Goal: Find specific page/section: Find specific page/section

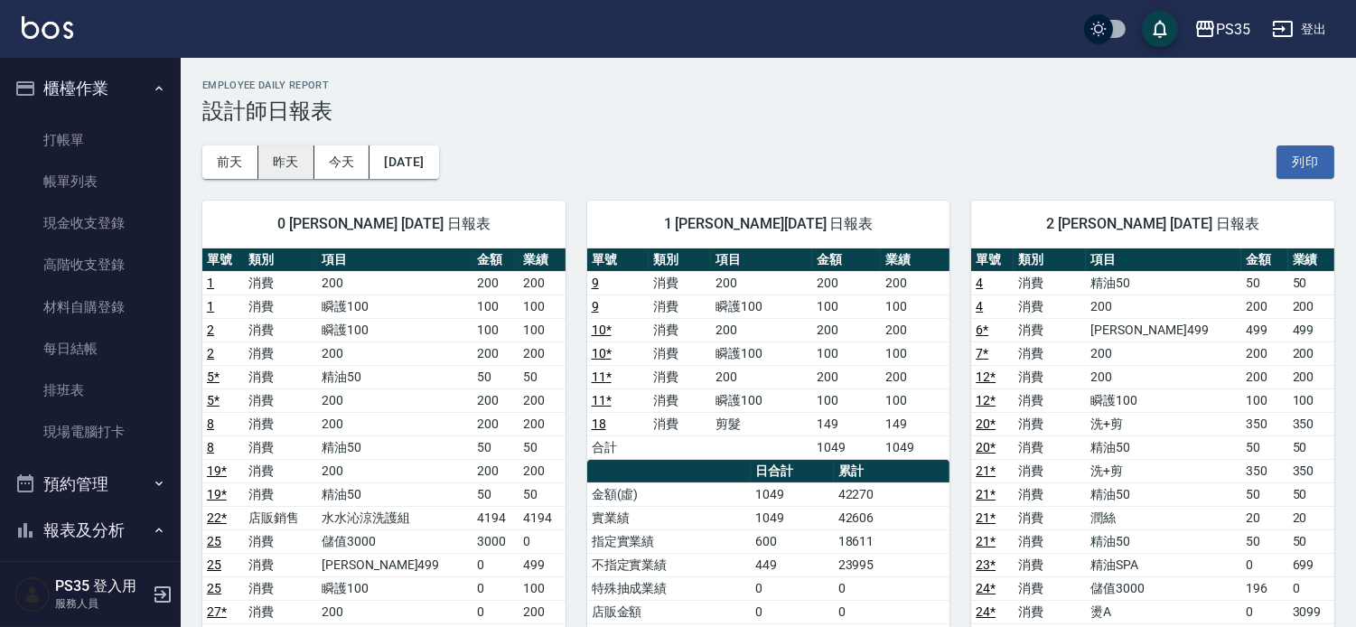
scroll to position [301, 0]
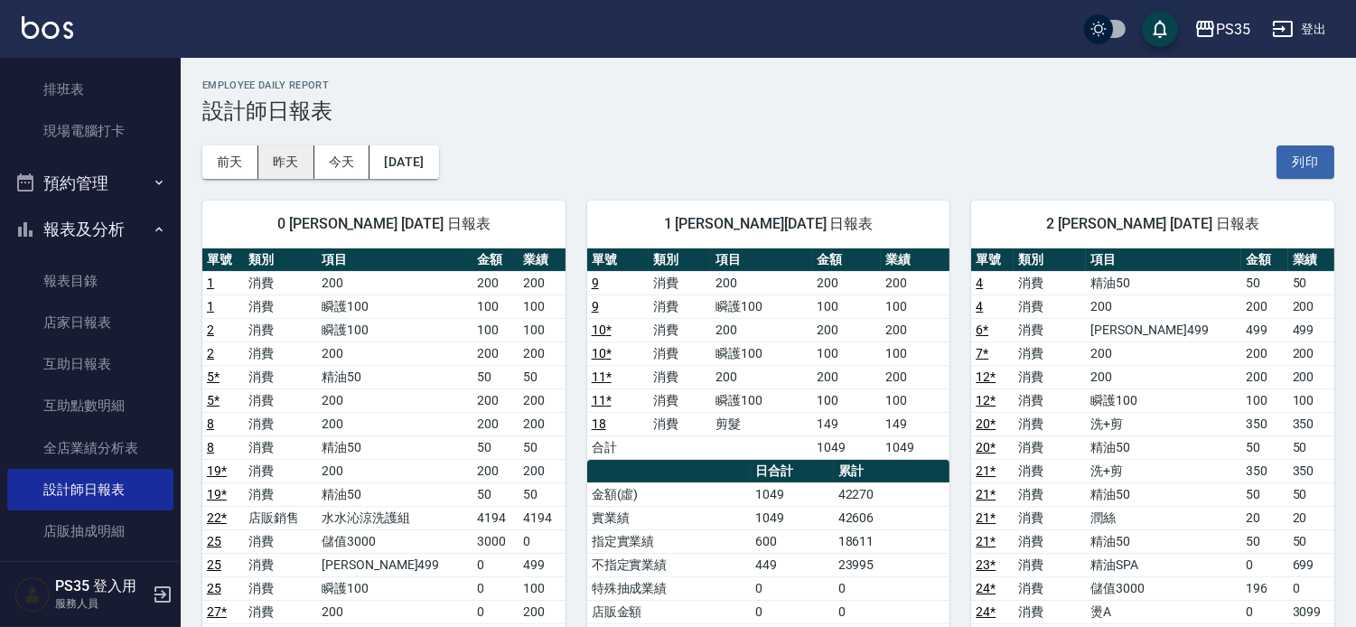
click at [286, 164] on button "昨天" at bounding box center [286, 161] width 56 height 33
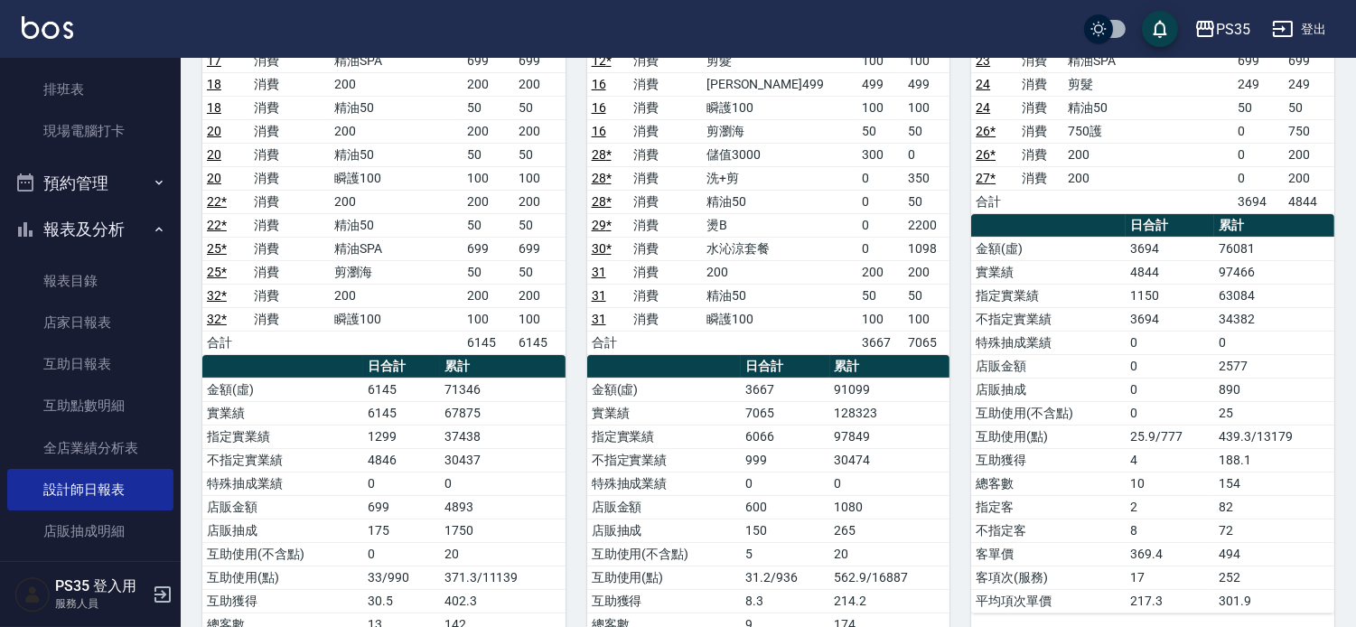
scroll to position [501, 0]
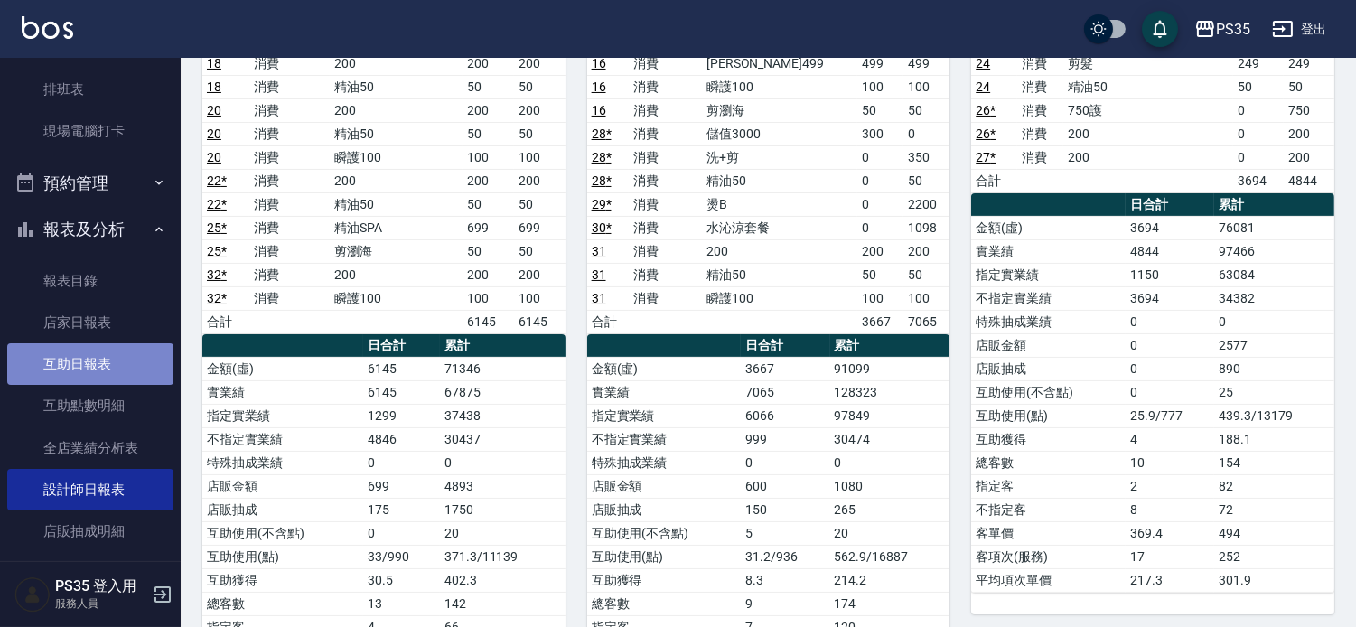
click at [94, 366] on link "互助日報表" at bounding box center [90, 364] width 166 height 42
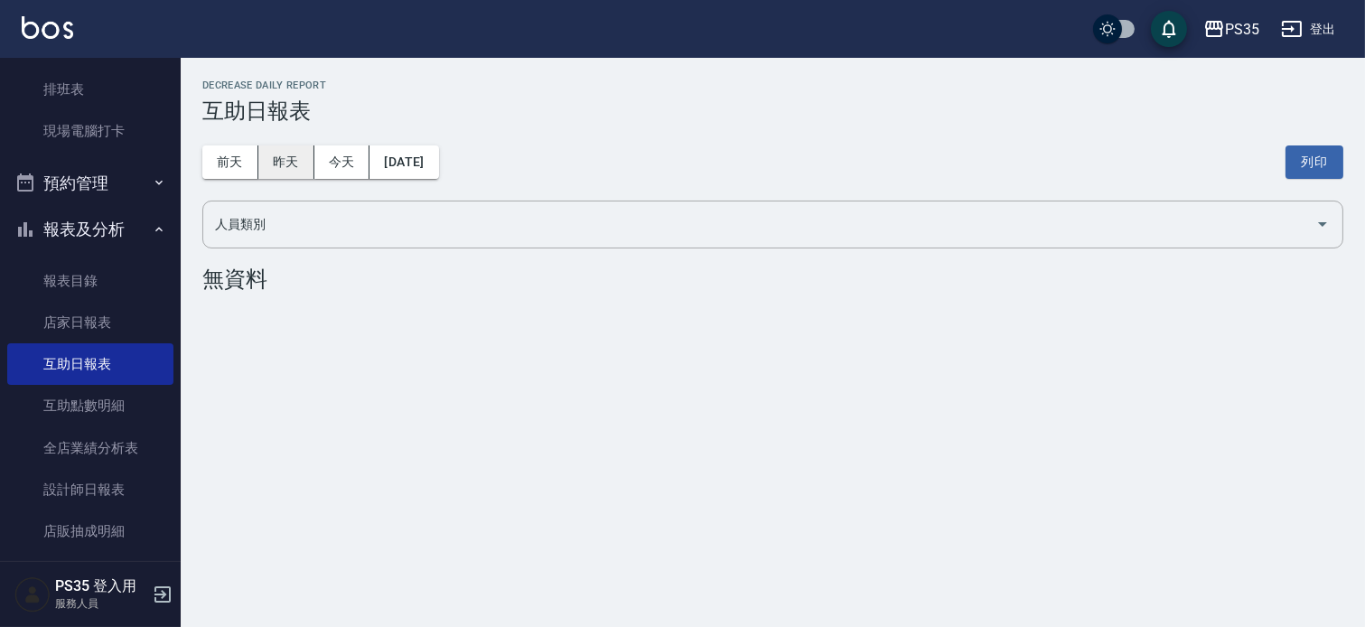
click at [263, 165] on button "昨天" at bounding box center [286, 161] width 56 height 33
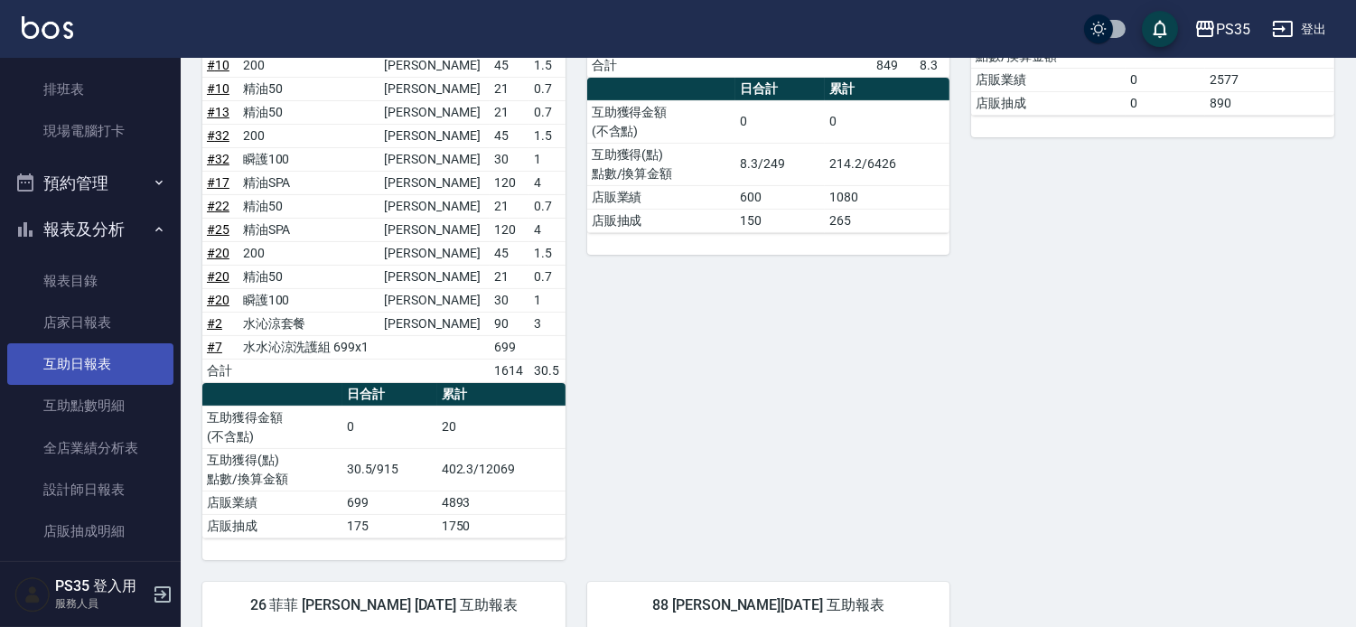
scroll to position [473, 0]
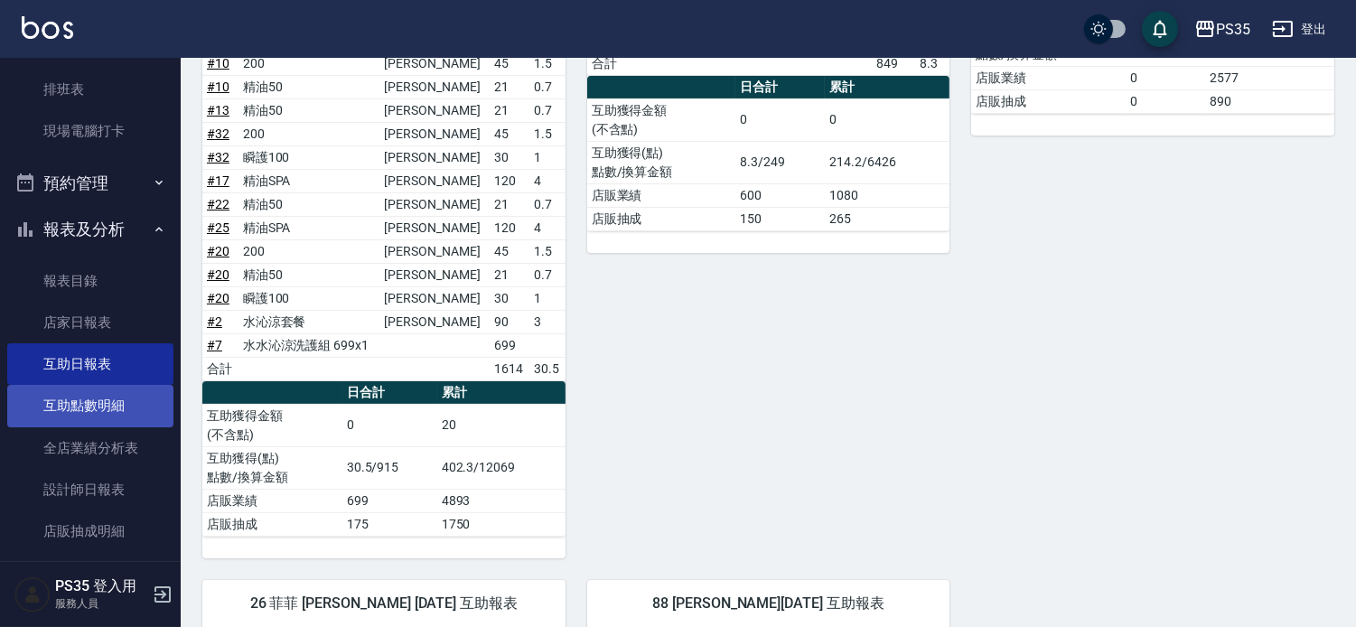
click at [85, 423] on link "互助點數明細" at bounding box center [90, 406] width 166 height 42
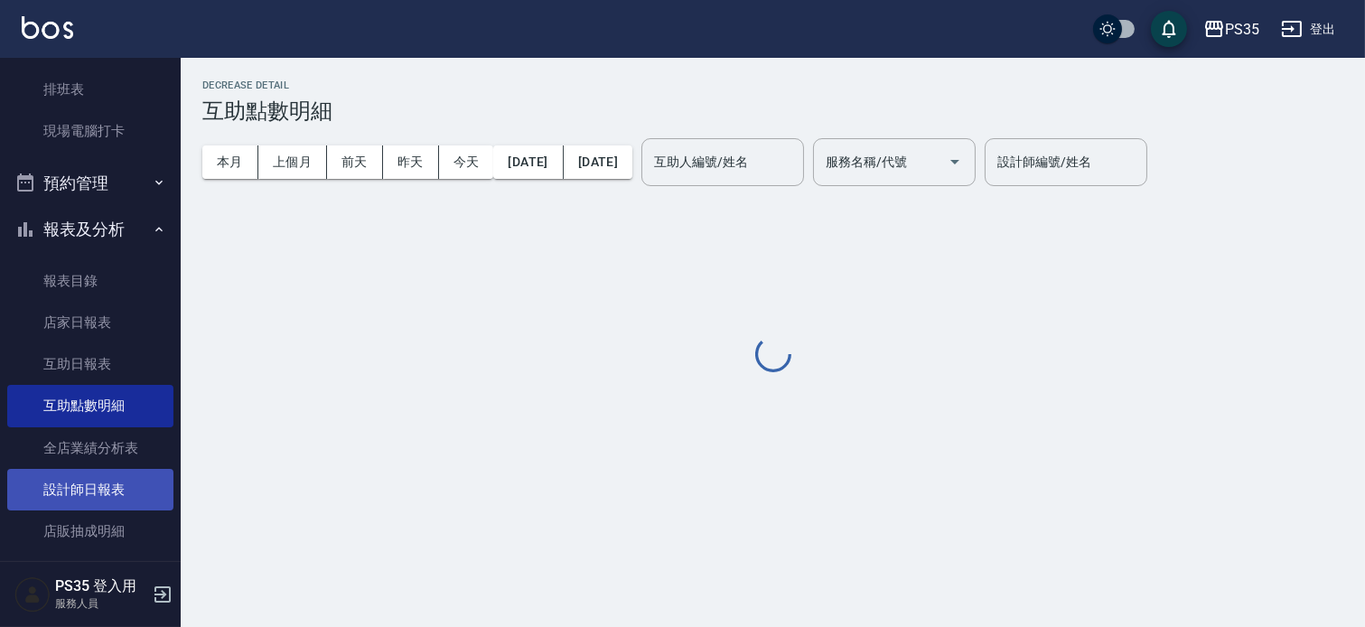
click at [87, 482] on link "設計師日報表" at bounding box center [90, 490] width 166 height 42
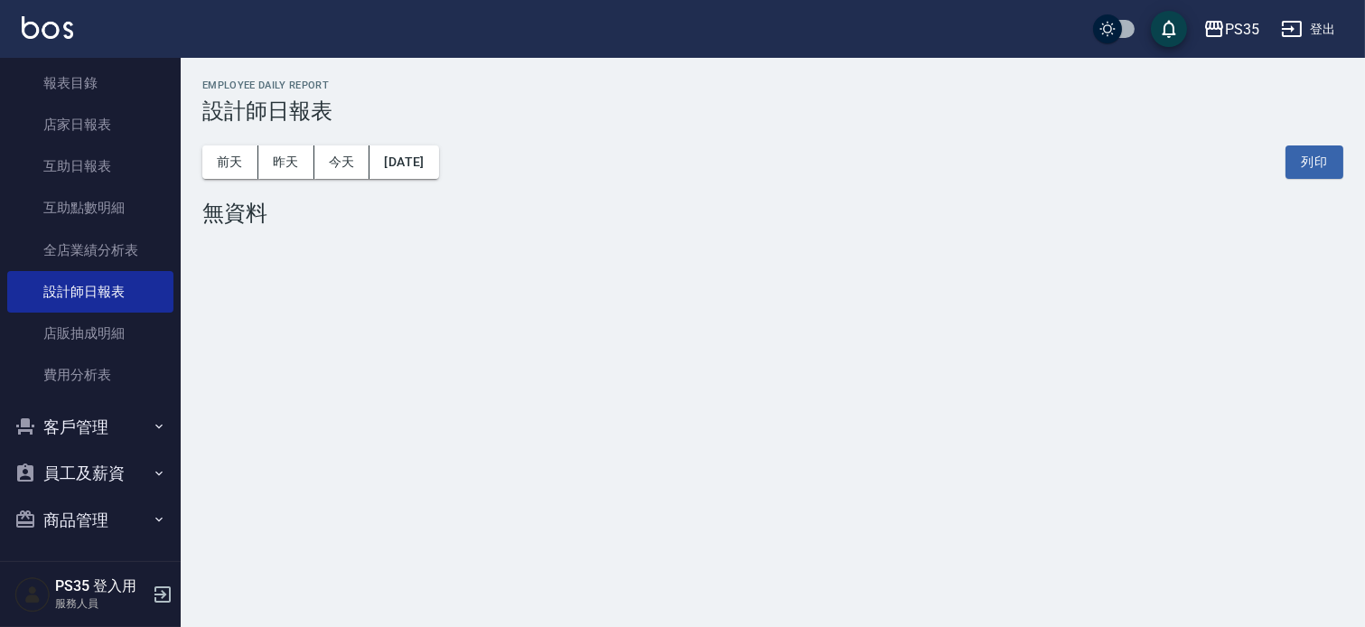
scroll to position [501, 0]
click at [77, 421] on button "客戶管理" at bounding box center [90, 424] width 166 height 47
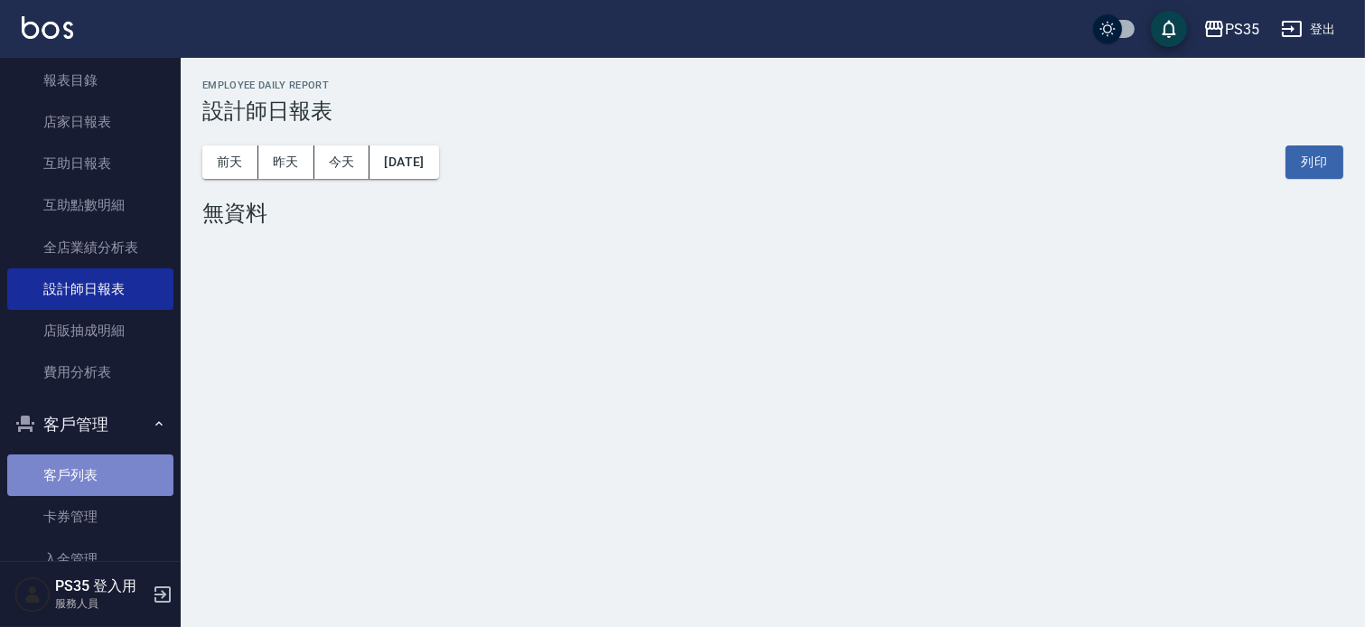
click at [92, 482] on link "客戶列表" at bounding box center [90, 475] width 166 height 42
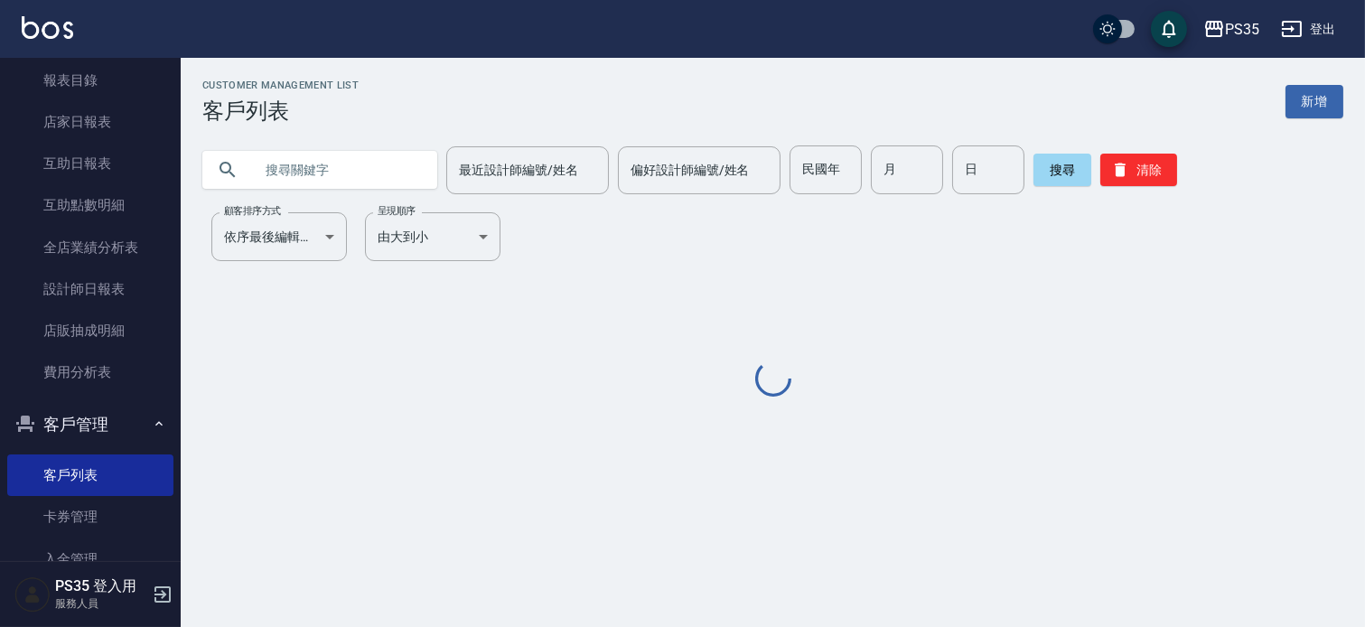
click at [308, 182] on input "text" at bounding box center [338, 169] width 170 height 49
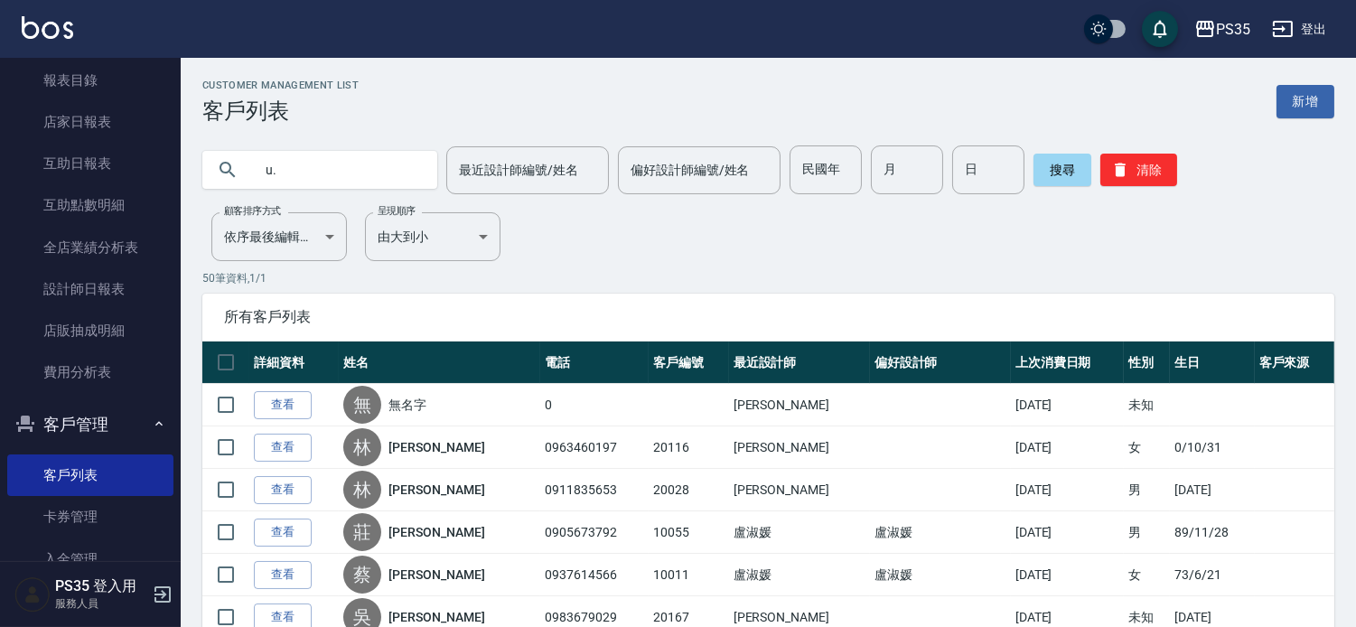
type input "u"
type input "游"
